Goal: Task Accomplishment & Management: Use online tool/utility

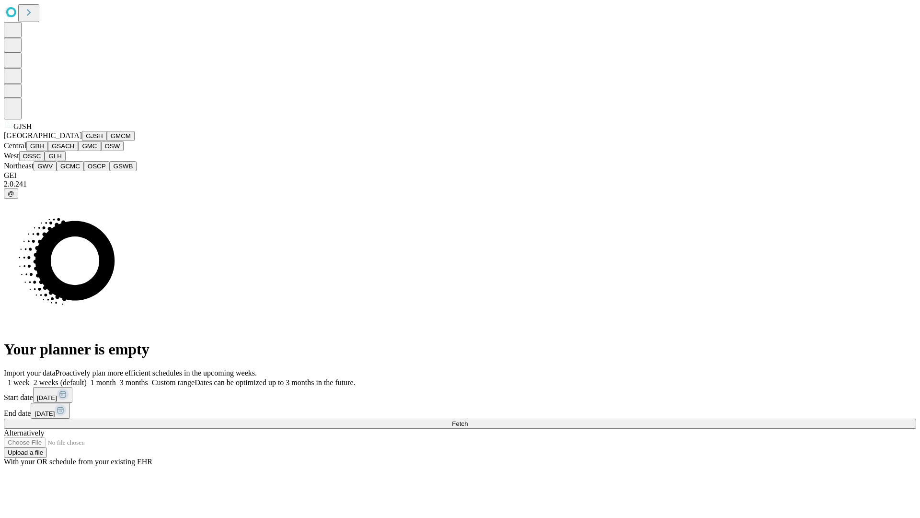
click at [82, 141] on button "GJSH" at bounding box center [94, 136] width 25 height 10
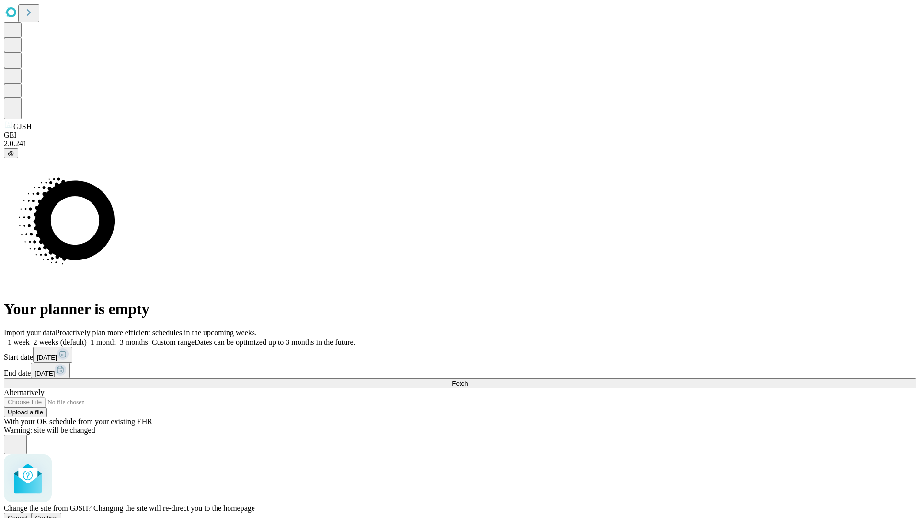
click at [58, 514] on span "Confirm" at bounding box center [46, 517] width 23 height 7
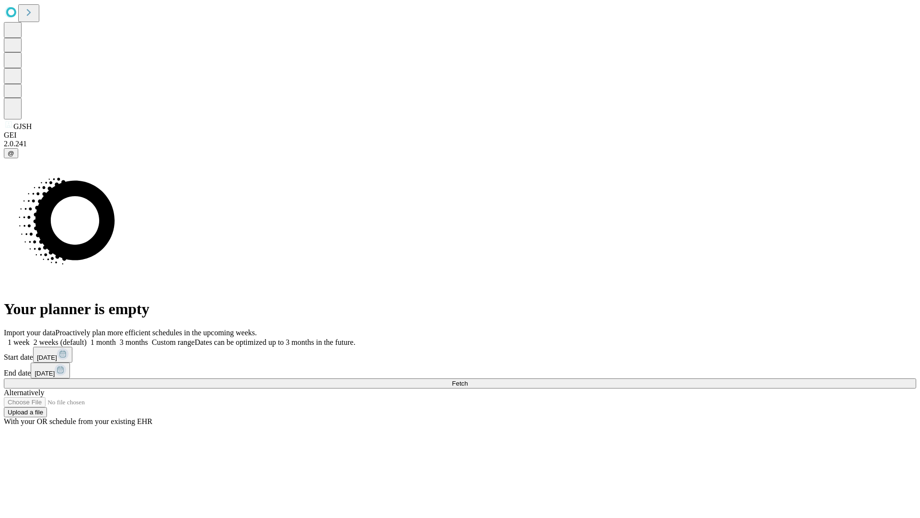
click at [87, 338] on label "2 weeks (default)" at bounding box center [58, 342] width 57 height 8
click at [468, 380] on span "Fetch" at bounding box center [460, 383] width 16 height 7
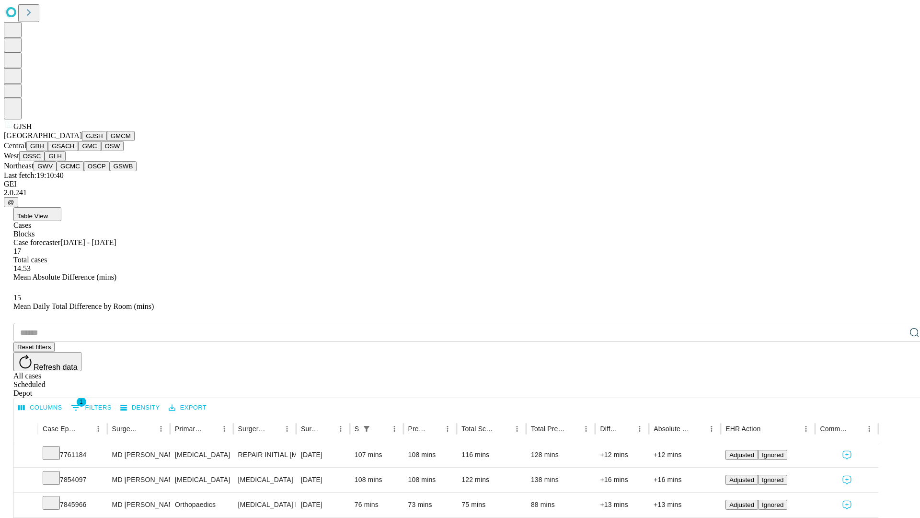
click at [107, 141] on button "GMCM" at bounding box center [121, 136] width 28 height 10
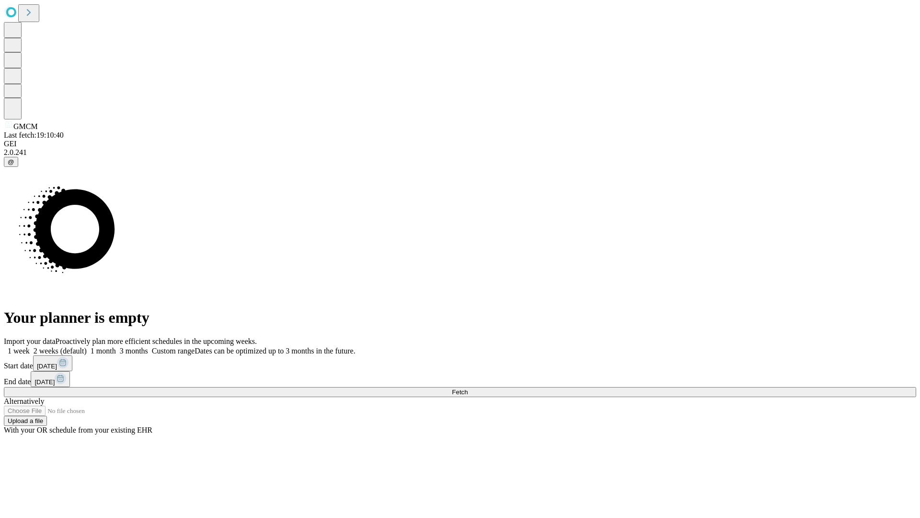
click at [87, 347] on label "2 weeks (default)" at bounding box center [58, 351] width 57 height 8
click at [468, 388] on span "Fetch" at bounding box center [460, 391] width 16 height 7
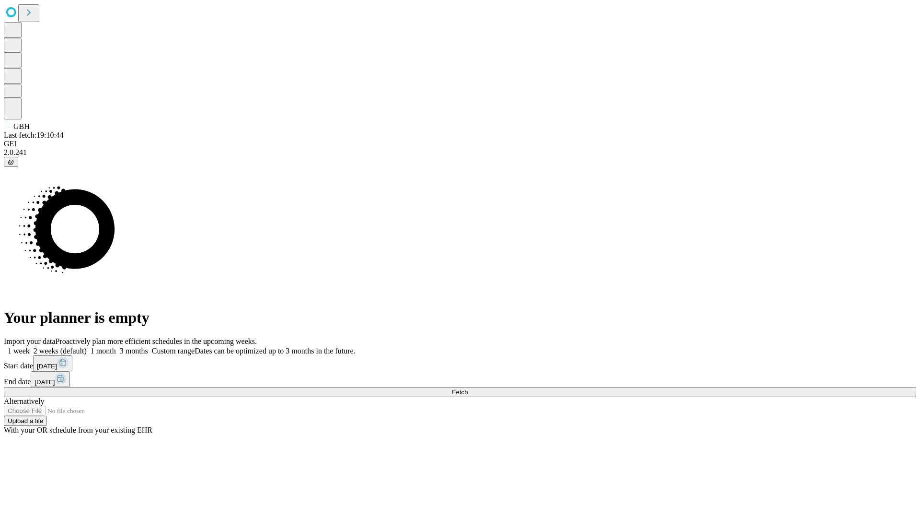
click at [87, 347] on label "2 weeks (default)" at bounding box center [58, 351] width 57 height 8
click at [468, 388] on span "Fetch" at bounding box center [460, 391] width 16 height 7
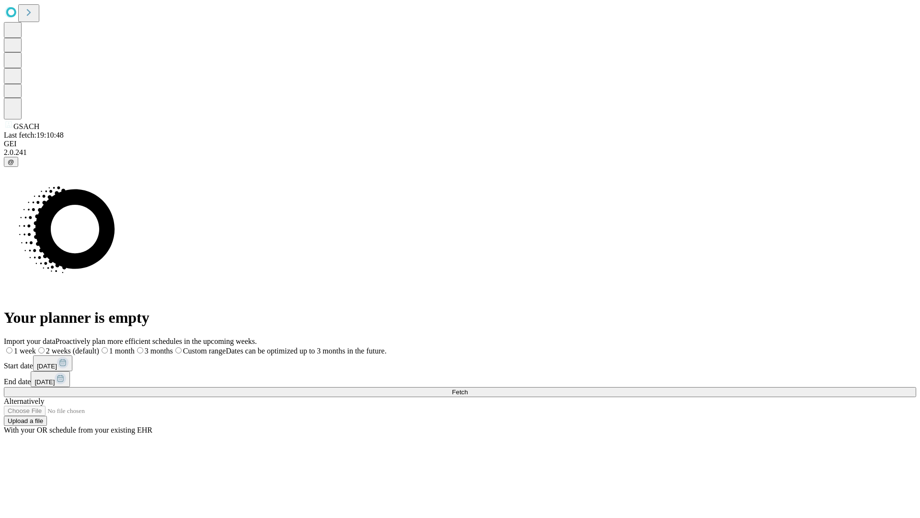
click at [99, 347] on label "2 weeks (default)" at bounding box center [67, 351] width 63 height 8
click at [468, 388] on span "Fetch" at bounding box center [460, 391] width 16 height 7
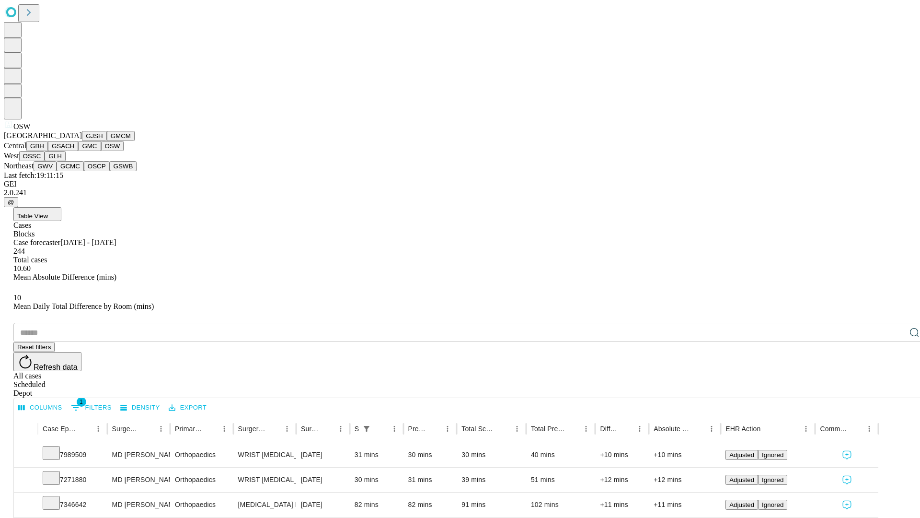
click at [45, 161] on button "OSSC" at bounding box center [32, 156] width 26 height 10
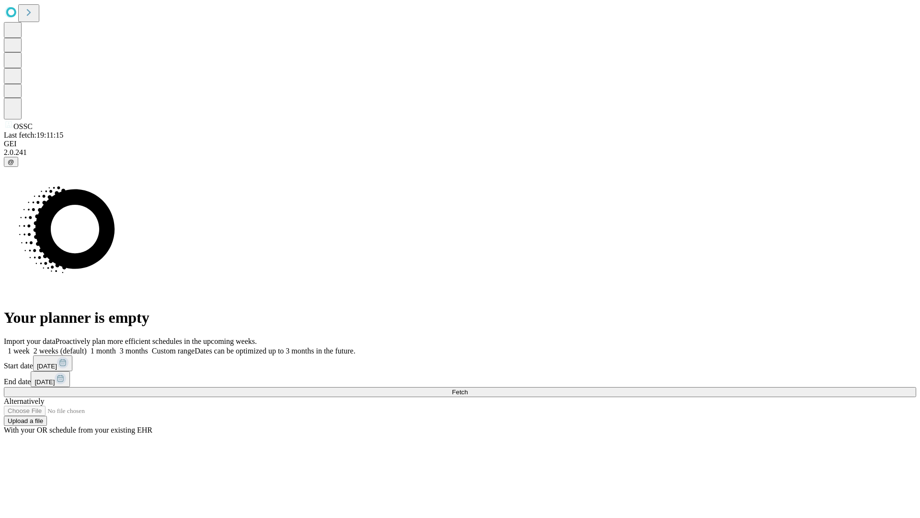
click at [87, 347] on label "2 weeks (default)" at bounding box center [58, 351] width 57 height 8
click at [468, 388] on span "Fetch" at bounding box center [460, 391] width 16 height 7
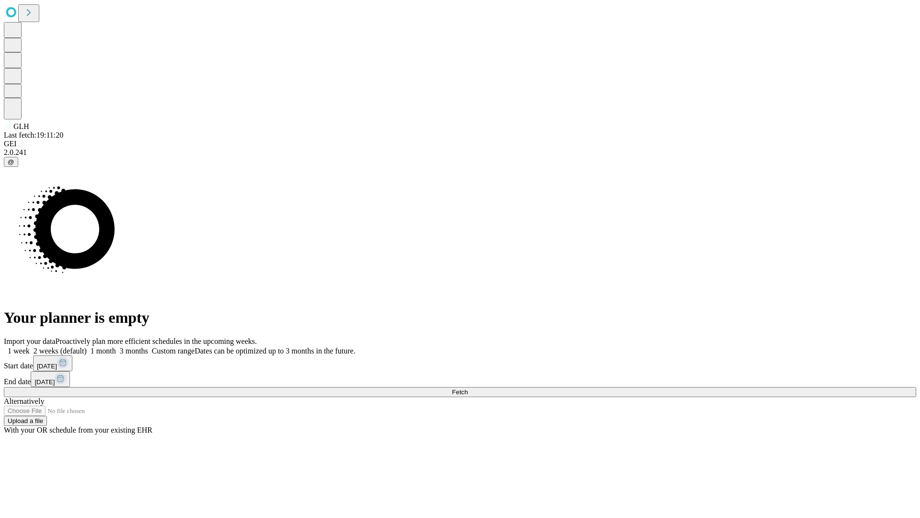
click at [468, 388] on span "Fetch" at bounding box center [460, 391] width 16 height 7
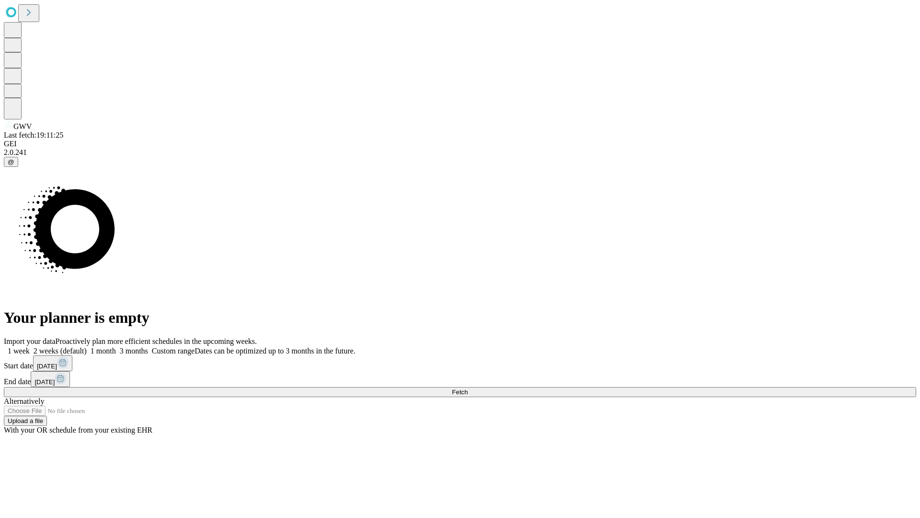
click at [468, 388] on span "Fetch" at bounding box center [460, 391] width 16 height 7
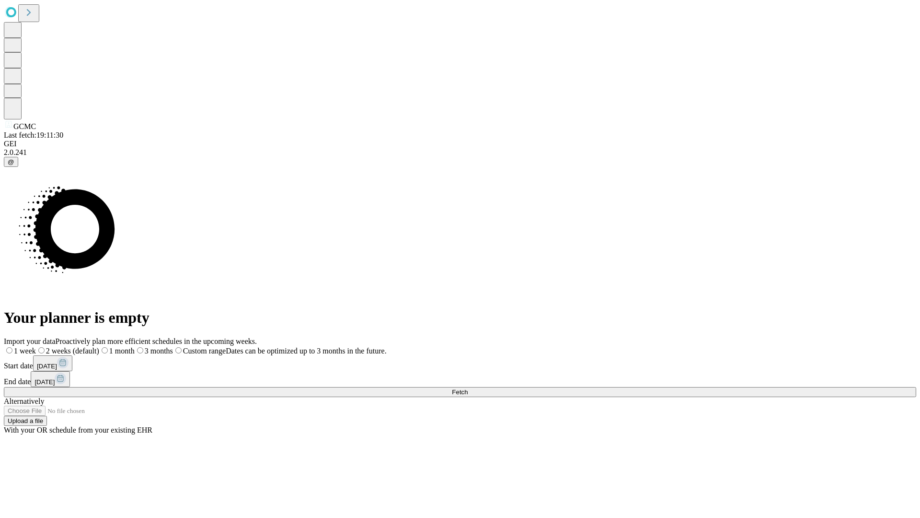
click at [99, 347] on label "2 weeks (default)" at bounding box center [67, 351] width 63 height 8
click at [468, 388] on span "Fetch" at bounding box center [460, 391] width 16 height 7
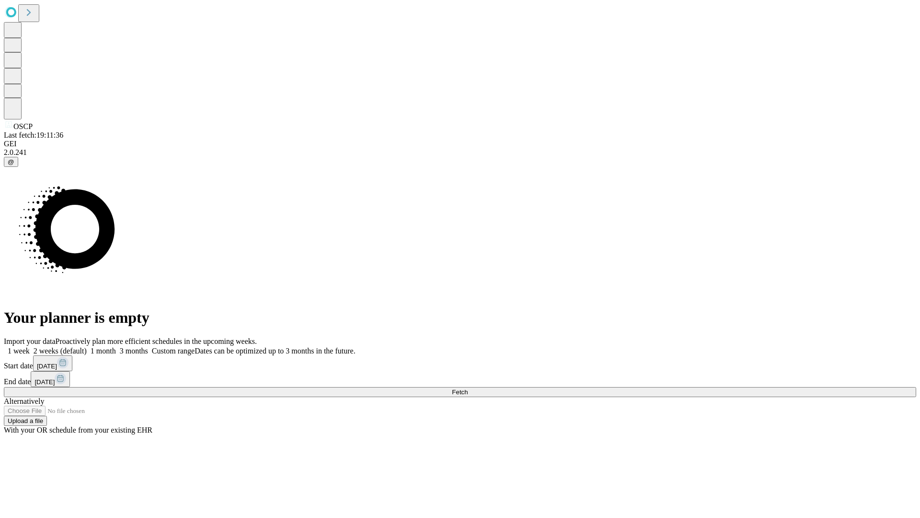
click at [87, 347] on label "2 weeks (default)" at bounding box center [58, 351] width 57 height 8
click at [468, 388] on span "Fetch" at bounding box center [460, 391] width 16 height 7
